Goal: Check status: Check status

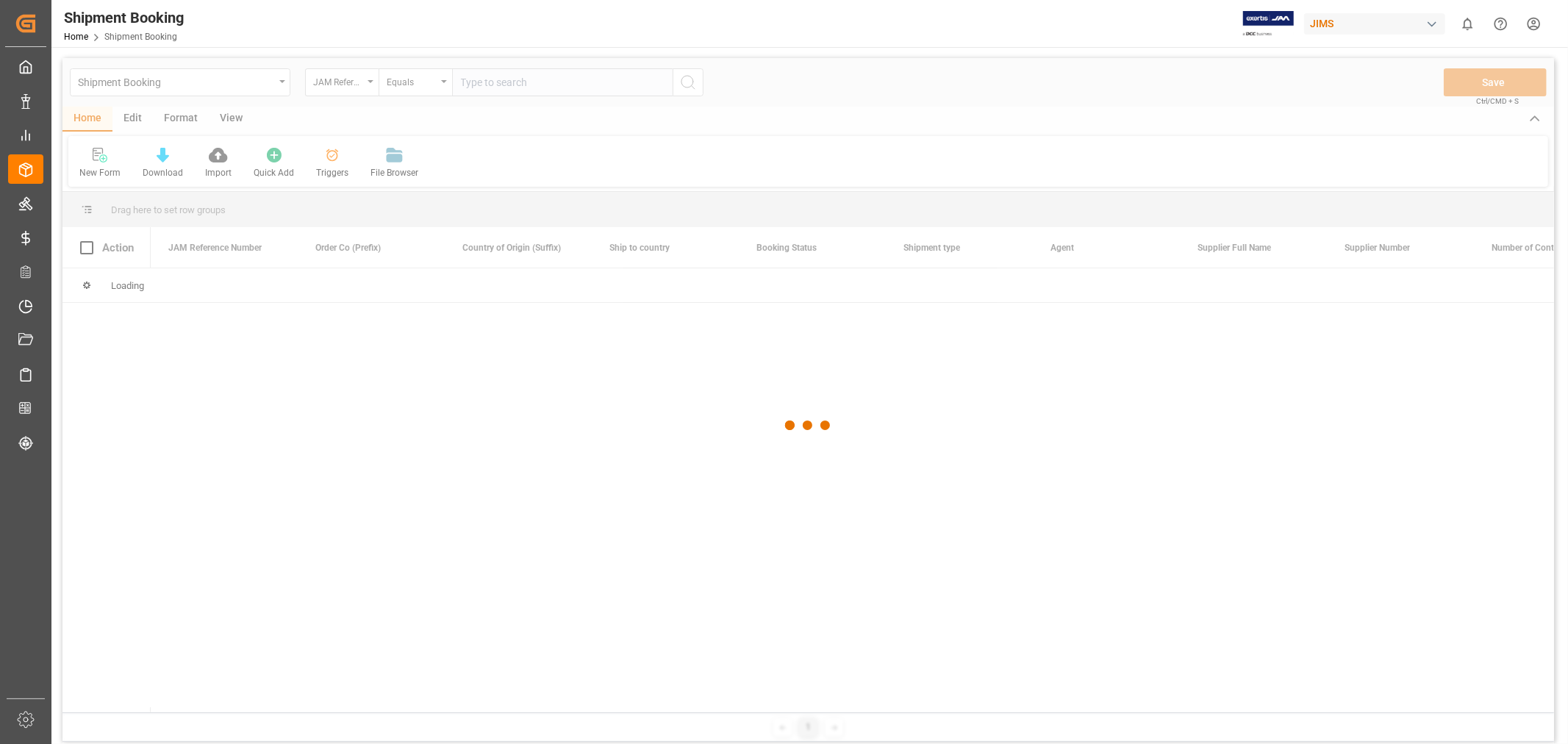
click at [479, 81] on div at bounding box center [809, 426] width 1491 height 735
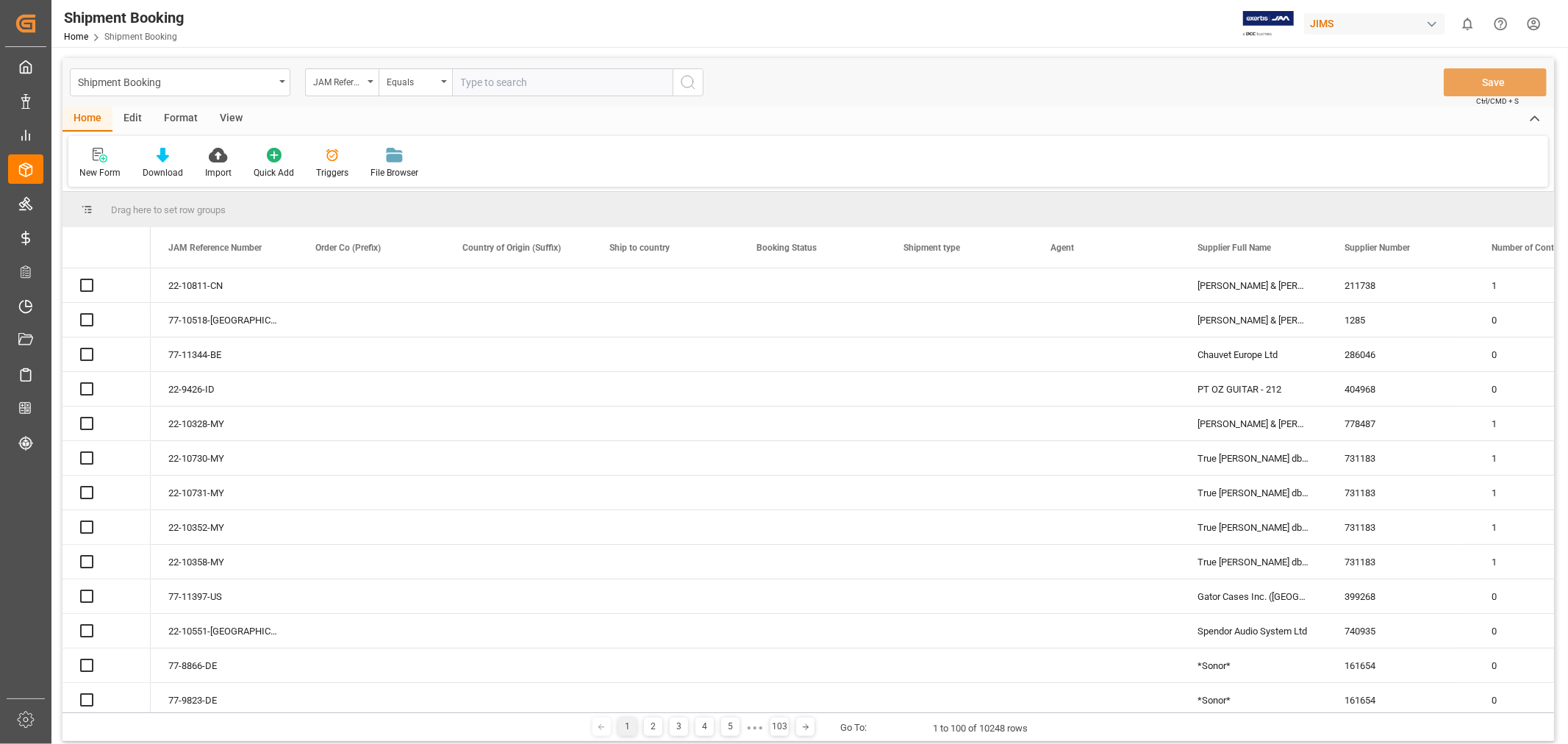
click at [487, 79] on input "text" at bounding box center [563, 82] width 221 height 28
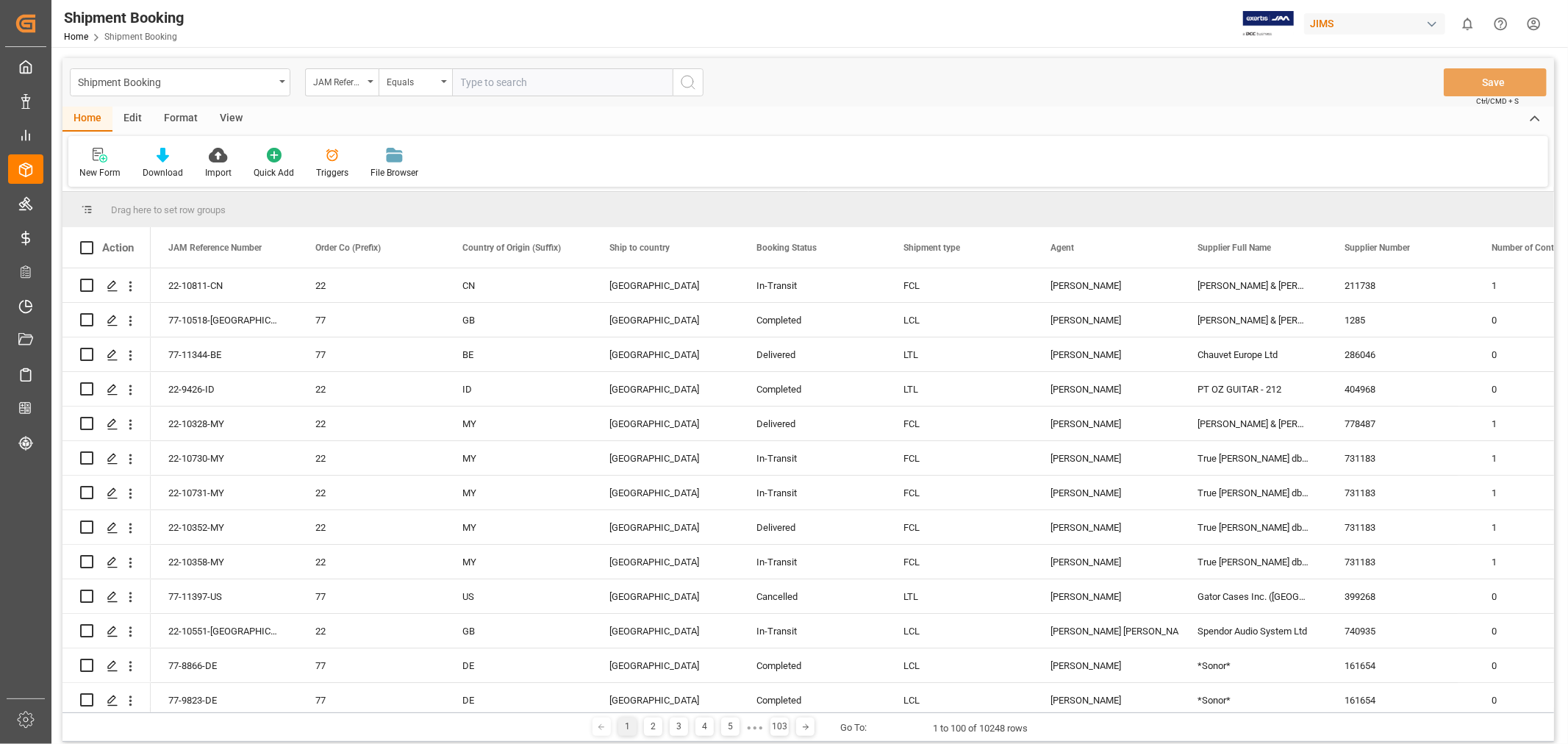
paste input "77-10809-CN"
type input "77-10809-CN"
click at [688, 83] on icon "search button" at bounding box center [688, 82] width 18 height 18
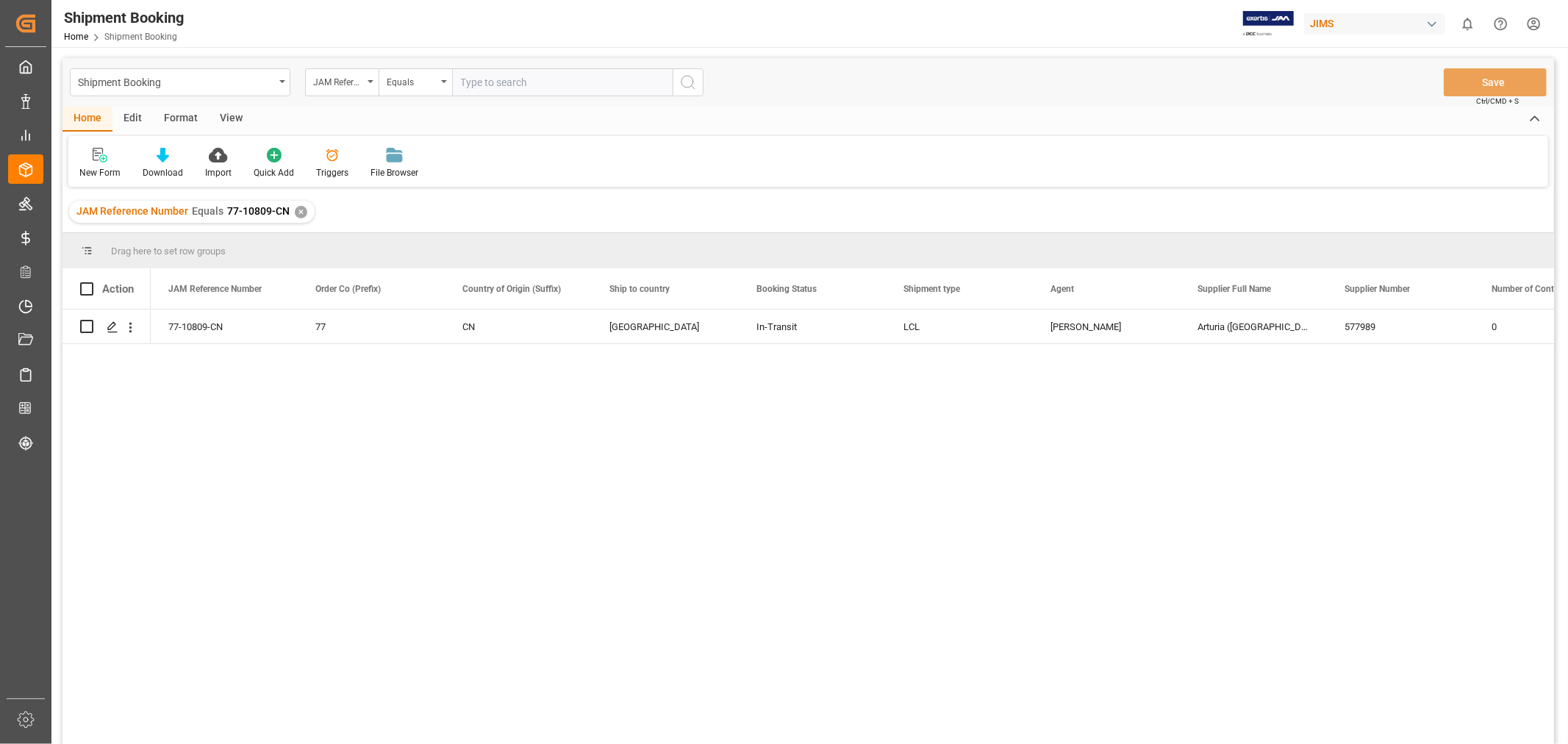
click at [563, 528] on div "77-10809-CN 77 CN Canada In-Transit LCL [PERSON_NAME] ([GEOGRAPHIC_DATA]) 57798…" at bounding box center [852, 531] width 1404 height 444
